Goal: Find specific page/section: Find specific page/section

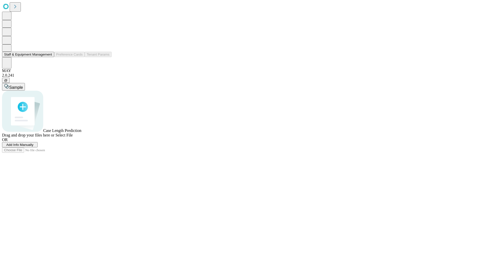
click at [49, 57] on button "Staff & Equipment Management" at bounding box center [28, 54] width 52 height 5
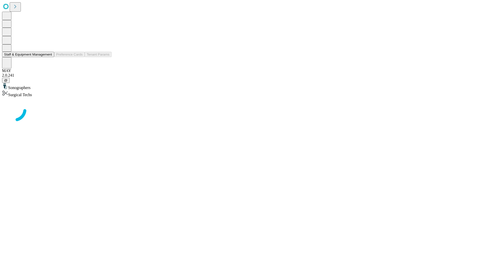
click at [49, 57] on button "Staff & Equipment Management" at bounding box center [28, 54] width 52 height 5
